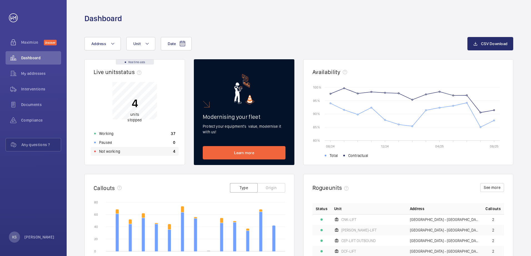
click at [120, 149] on div "Not working 4" at bounding box center [135, 151] width 88 height 9
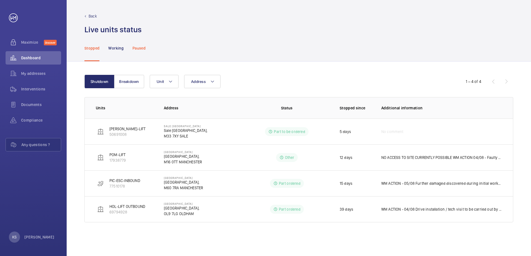
click at [144, 50] on p "Paused" at bounding box center [139, 48] width 13 height 6
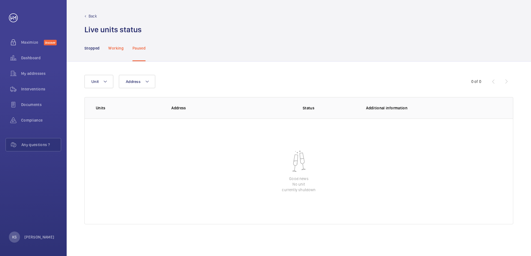
click at [116, 46] on p "Working" at bounding box center [115, 48] width 15 height 6
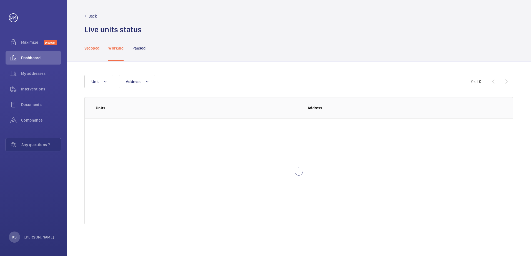
click at [96, 52] on div "Stopped" at bounding box center [91, 48] width 15 height 26
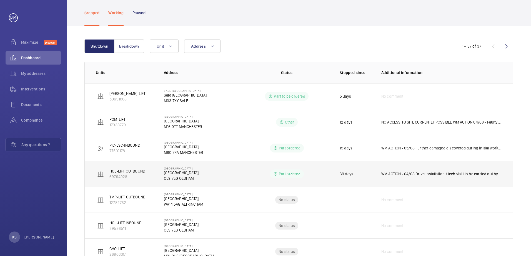
scroll to position [28, 0]
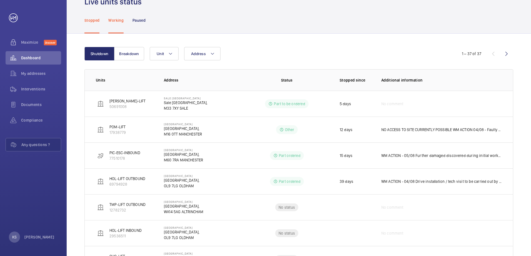
click at [110, 15] on div "Working" at bounding box center [115, 20] width 15 height 26
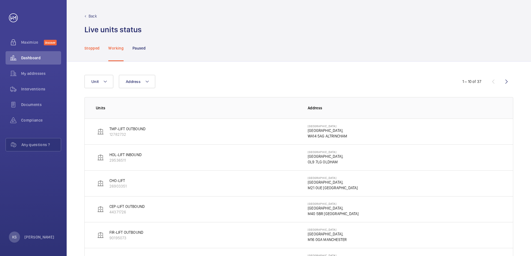
click at [88, 46] on p "Stopped" at bounding box center [91, 48] width 15 height 6
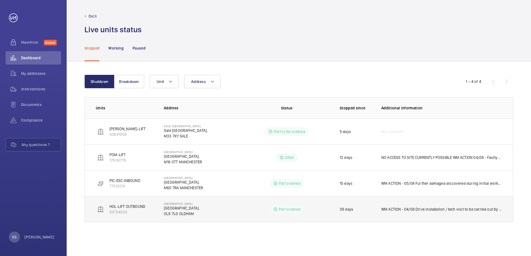
click at [406, 207] on p "WM ACTION - 04/08 Drive installation / tech visit to be carried out by end of t…" at bounding box center [441, 209] width 121 height 6
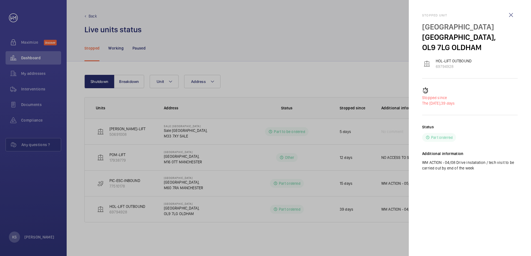
click at [449, 42] on p "[GEOGRAPHIC_DATA]," at bounding box center [470, 37] width 96 height 10
click at [438, 53] on p "OL9 7LG OLDHAM" at bounding box center [470, 47] width 96 height 10
click at [437, 63] on div "Stopped unit [GEOGRAPHIC_DATA] [GEOGRAPHIC_DATA]-LIFT OUTBOUND 69794928 Stopped…" at bounding box center [470, 96] width 96 height 166
click at [442, 15] on h2 "Stopped unit" at bounding box center [470, 15] width 96 height 4
click at [511, 17] on wm-front-icon-button at bounding box center [511, 14] width 13 height 13
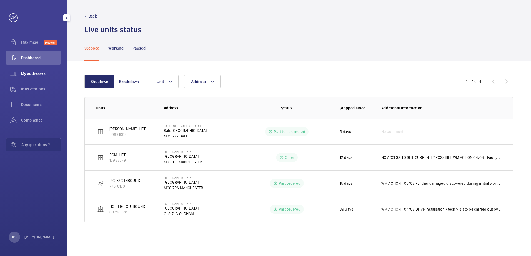
click at [28, 72] on span "My addresses" at bounding box center [41, 74] width 40 height 6
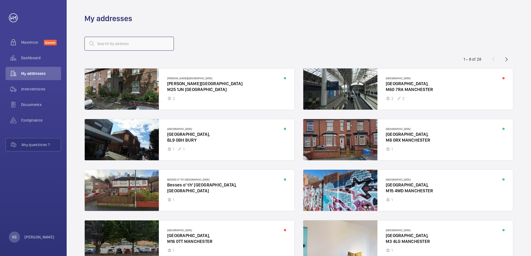
click at [99, 42] on input "text" at bounding box center [128, 44] width 89 height 14
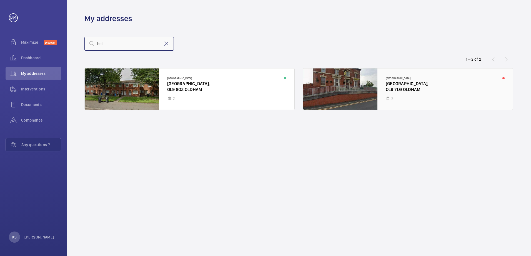
type input "hol"
click at [407, 86] on div at bounding box center [408, 88] width 210 height 41
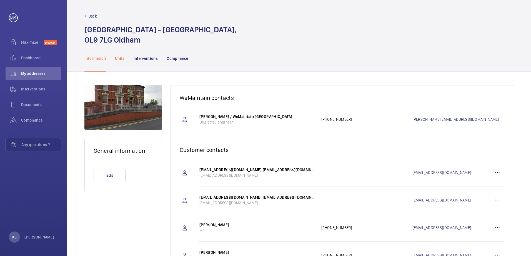
click at [119, 60] on p "Units" at bounding box center [120, 59] width 10 height 6
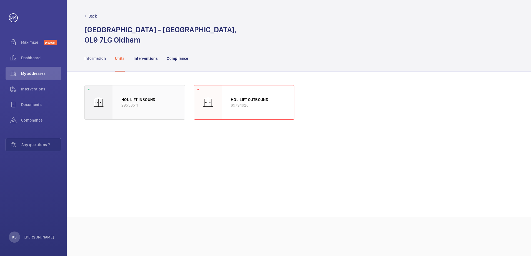
click at [150, 105] on p "29536511" at bounding box center [148, 105] width 54 height 6
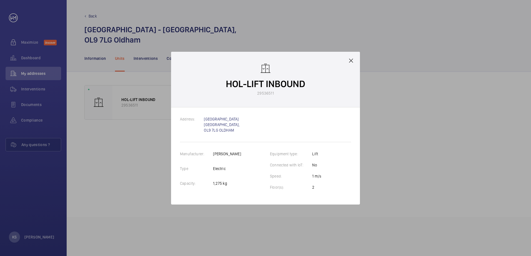
click at [354, 63] on div "HOL-LIFT INBOUND 29536511" at bounding box center [265, 80] width 189 height 56
click at [351, 62] on mat-icon at bounding box center [351, 60] width 7 height 7
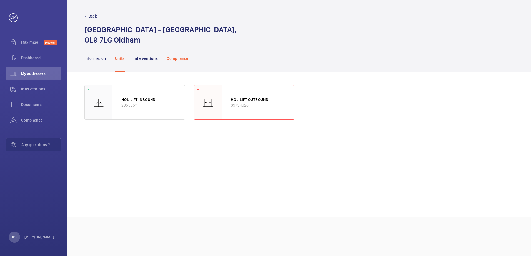
click at [185, 57] on p "Compliance" at bounding box center [178, 59] width 22 height 6
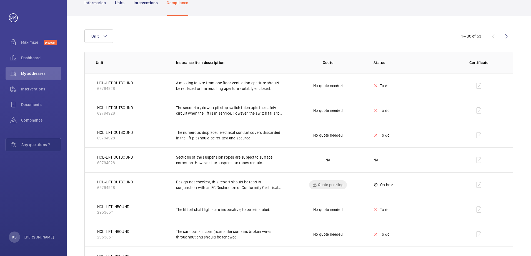
scroll to position [83, 0]
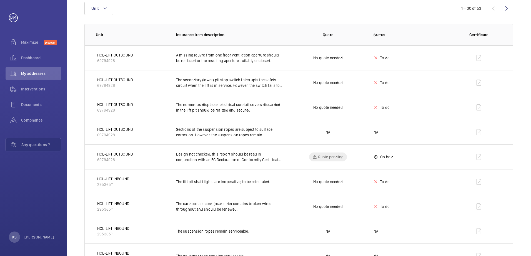
drag, startPoint x: 227, startPoint y: 180, endPoint x: 301, endPoint y: 185, distance: 74.6
click at [0, 0] on tr "HOL-LIFT INBOUND 29536511 The lift pit shaft lights are inoperative, to be rein…" at bounding box center [0, 0] width 0 height 0
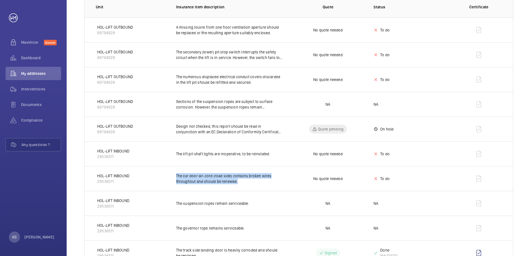
drag, startPoint x: 186, startPoint y: 176, endPoint x: 249, endPoint y: 186, distance: 64.1
click at [249, 186] on td "The car door air-cord (road side) contains broken wires throughout and should b…" at bounding box center [224, 178] width 115 height 25
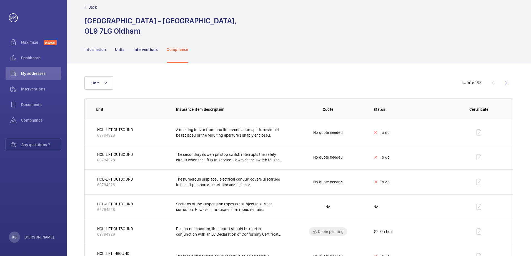
scroll to position [0, 0]
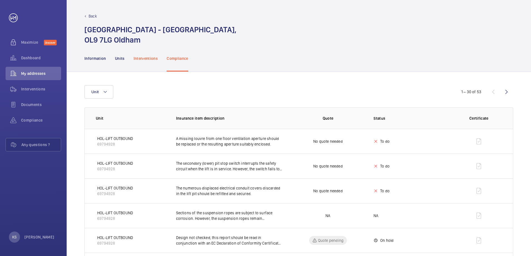
click at [143, 59] on p "Interventions" at bounding box center [146, 59] width 24 height 6
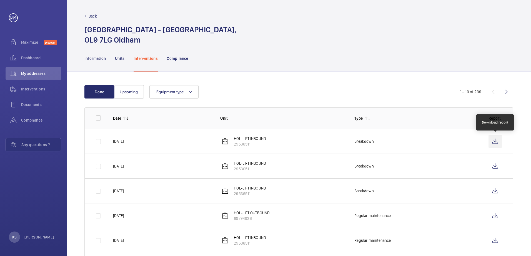
click at [493, 142] on wm-front-icon-button at bounding box center [495, 140] width 13 height 13
